Goal: Information Seeking & Learning: Check status

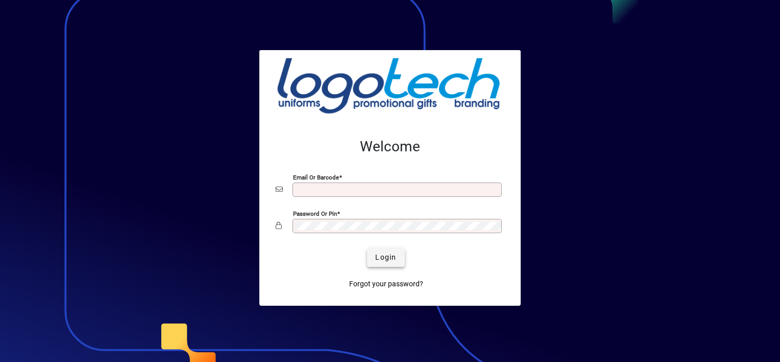
type input "**********"
click at [394, 261] on span "Login" at bounding box center [385, 257] width 21 height 11
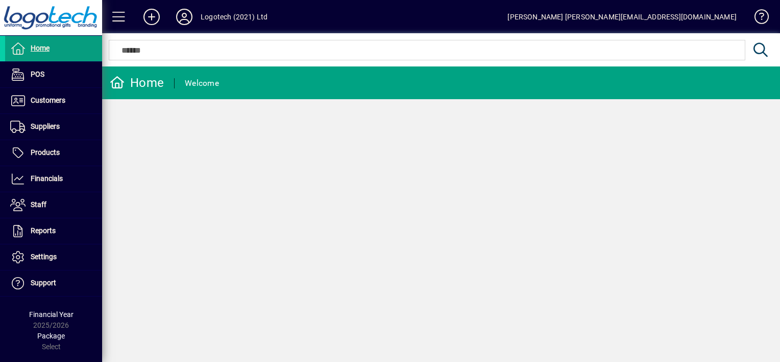
click at [394, 261] on div "Home Welcome" at bounding box center [441, 213] width 678 height 295
click at [61, 102] on span "Customers" at bounding box center [48, 100] width 35 height 8
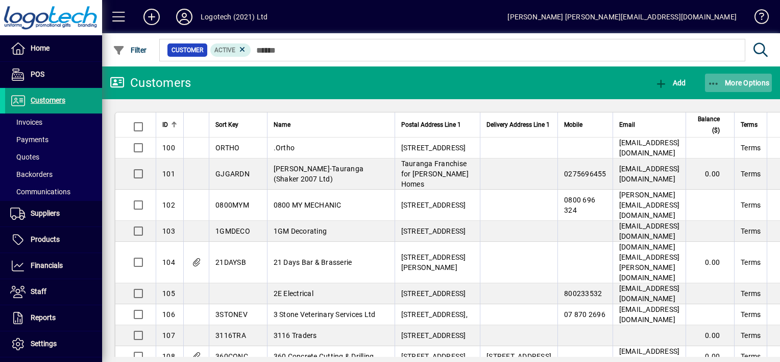
click at [706, 80] on span "button" at bounding box center [738, 82] width 67 height 25
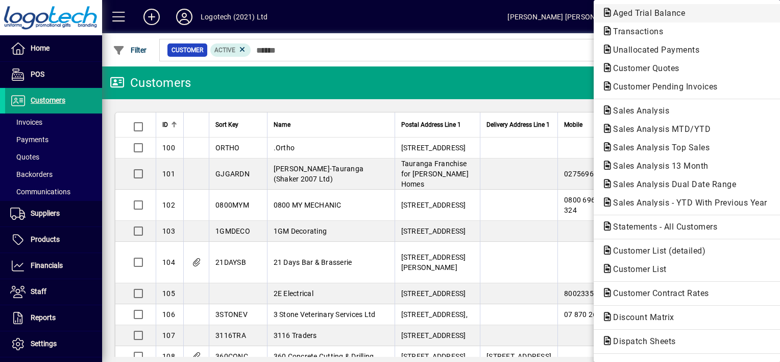
click at [667, 13] on span "Aged Trial Balance" at bounding box center [646, 13] width 88 height 10
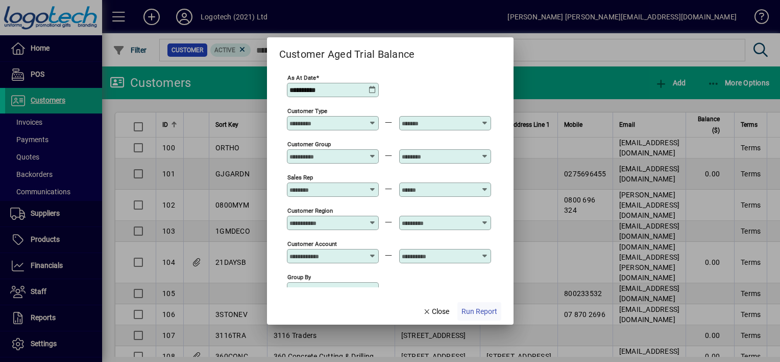
click at [484, 313] on span "Run Report" at bounding box center [480, 311] width 36 height 11
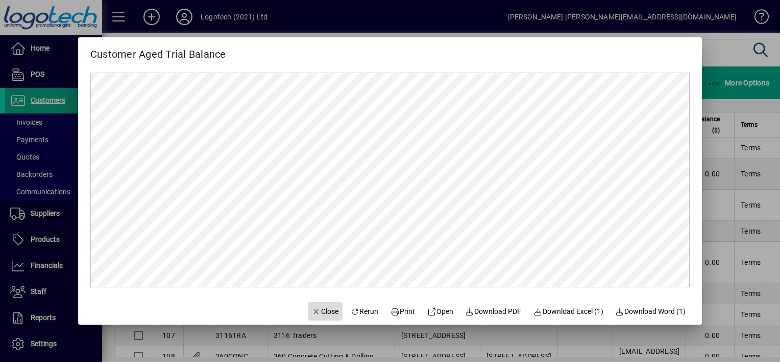
click at [313, 314] on span "Close" at bounding box center [325, 311] width 27 height 11
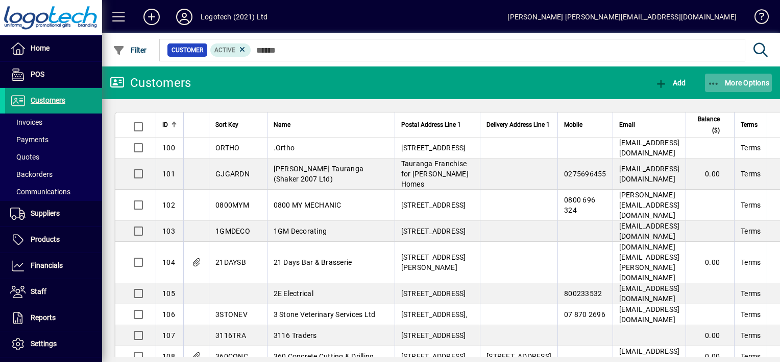
click at [717, 82] on icon "button" at bounding box center [714, 84] width 13 height 10
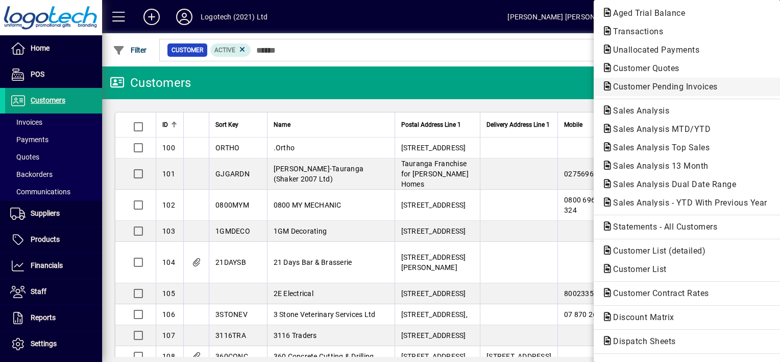
click at [663, 86] on span "Customer Pending Invoices" at bounding box center [662, 87] width 121 height 10
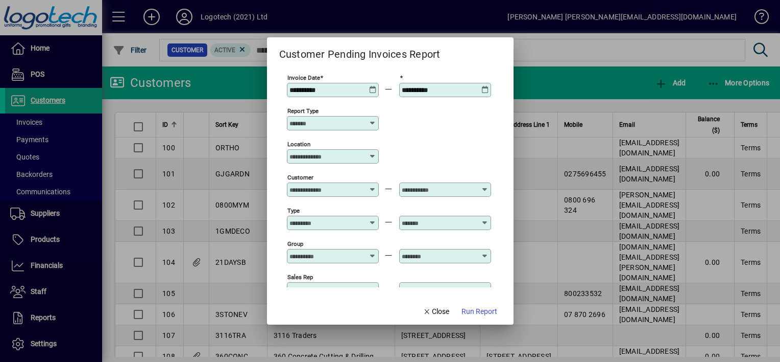
click at [376, 87] on div "**********" at bounding box center [334, 90] width 89 height 8
click at [373, 86] on icon at bounding box center [373, 86] width 8 height 0
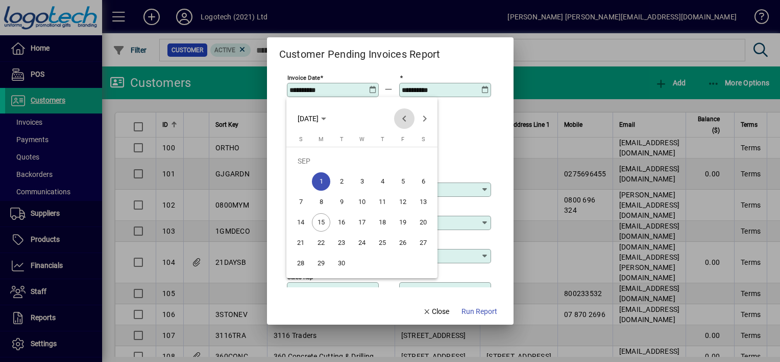
click at [403, 118] on span "Previous month" at bounding box center [404, 118] width 20 height 20
click at [323, 182] on span "5" at bounding box center [321, 181] width 18 height 18
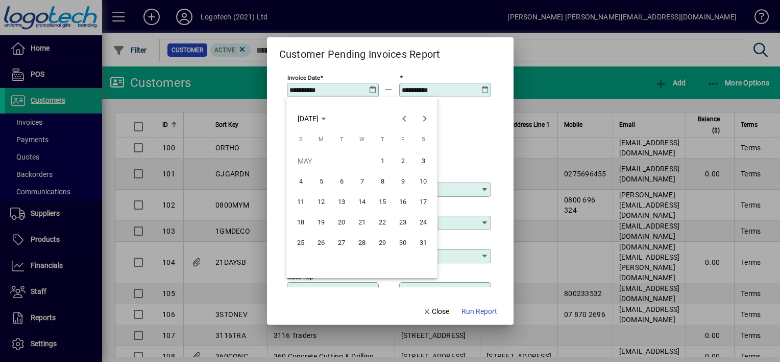
type input "**********"
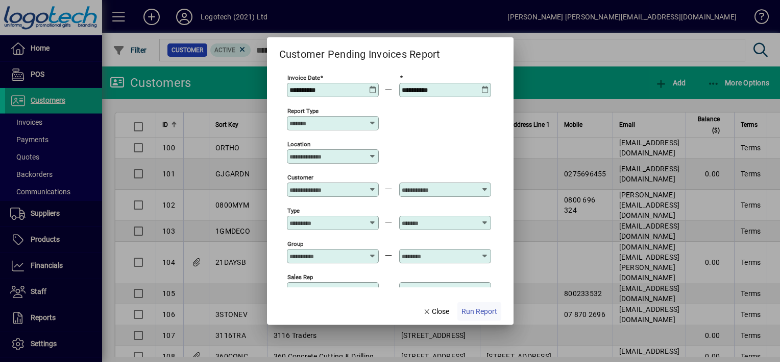
click at [465, 308] on span "Run Report" at bounding box center [480, 311] width 36 height 11
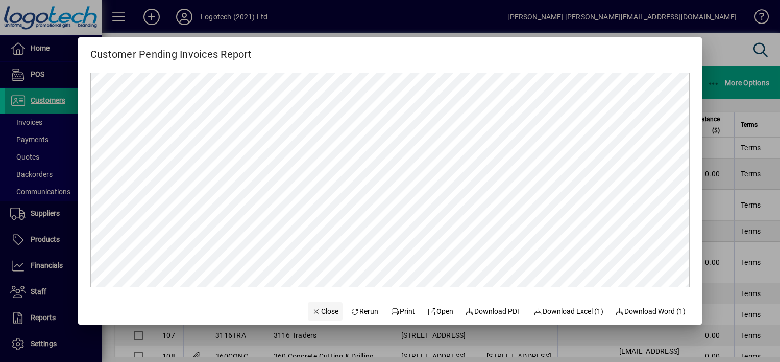
click at [323, 313] on span "Close" at bounding box center [325, 311] width 27 height 11
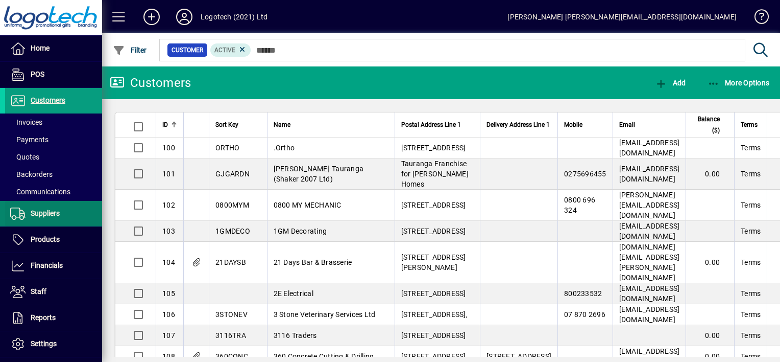
click at [59, 214] on span "Suppliers" at bounding box center [45, 213] width 29 height 8
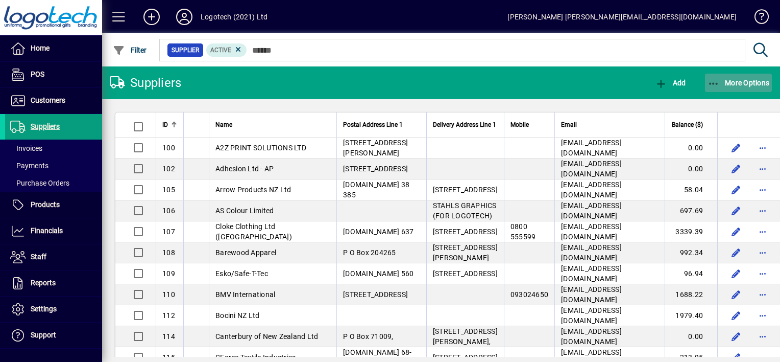
click at [714, 83] on icon "button" at bounding box center [714, 84] width 13 height 10
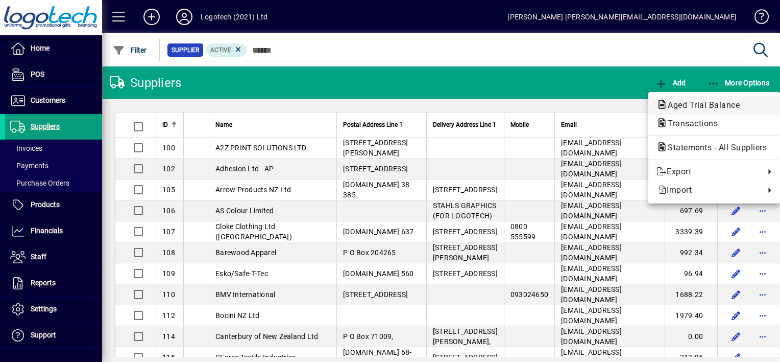
click at [707, 101] on span "Aged Trial Balance" at bounding box center [701, 105] width 88 height 10
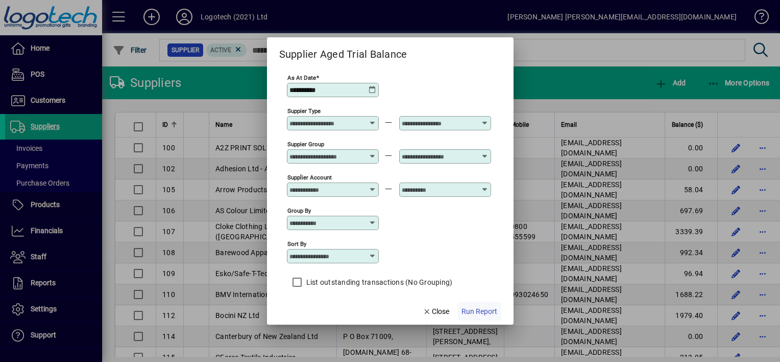
click at [473, 310] on span "Run Report" at bounding box center [480, 311] width 36 height 11
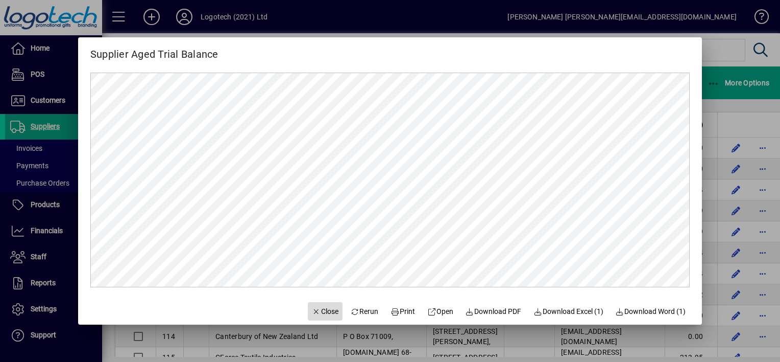
click at [322, 313] on span "Close" at bounding box center [325, 311] width 27 height 11
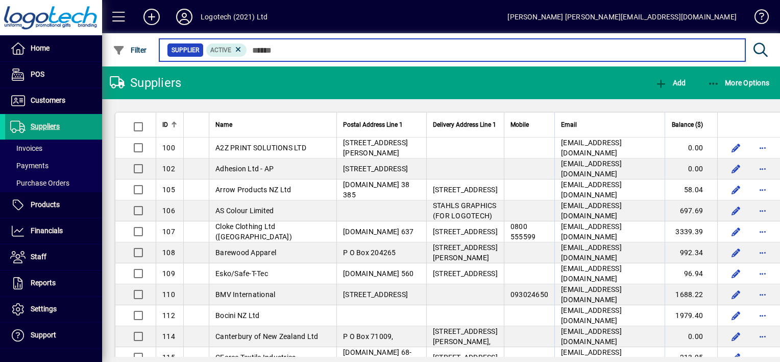
click at [272, 54] on input "text" at bounding box center [492, 50] width 490 height 14
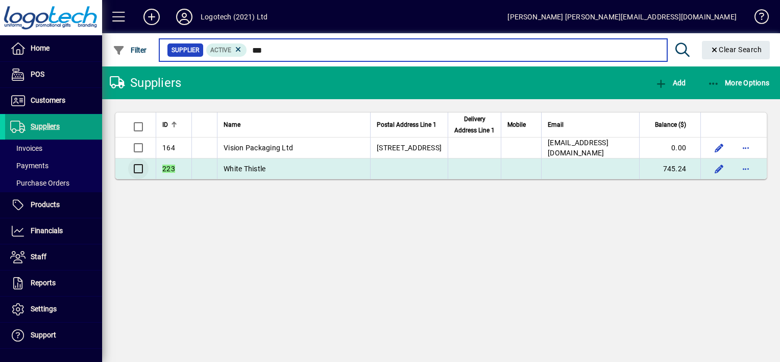
type input "***"
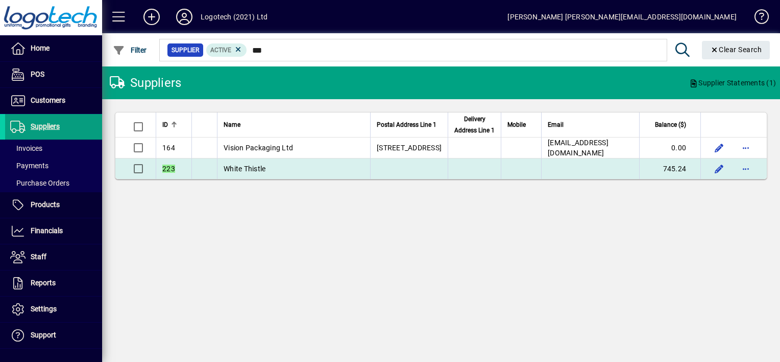
click at [226, 171] on span "White Thistle" at bounding box center [245, 168] width 42 height 8
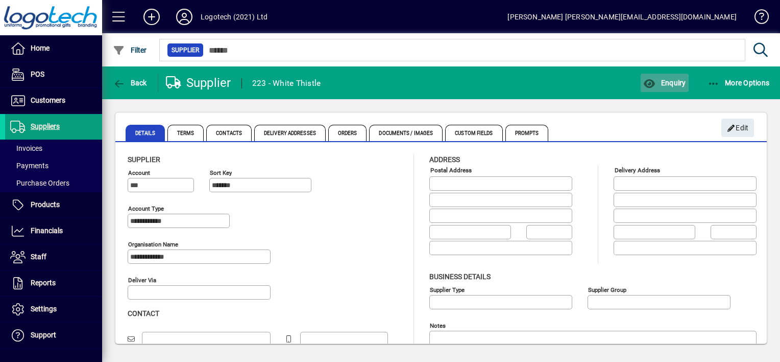
click at [663, 83] on span "Enquiry" at bounding box center [664, 83] width 42 height 8
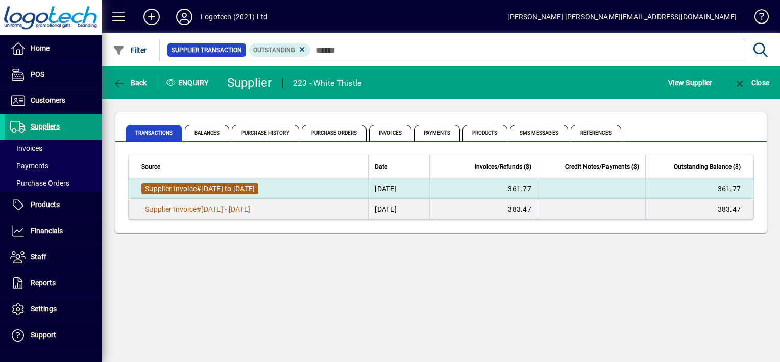
click at [233, 190] on span "[DATE] to [DATE]" at bounding box center [228, 188] width 54 height 8
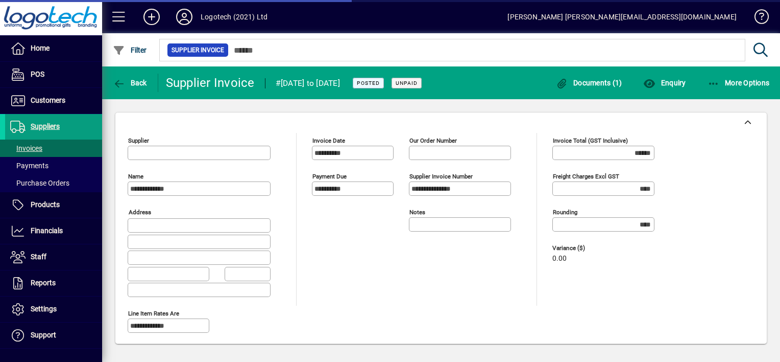
type input "**********"
